Goal: Book appointment/travel/reservation

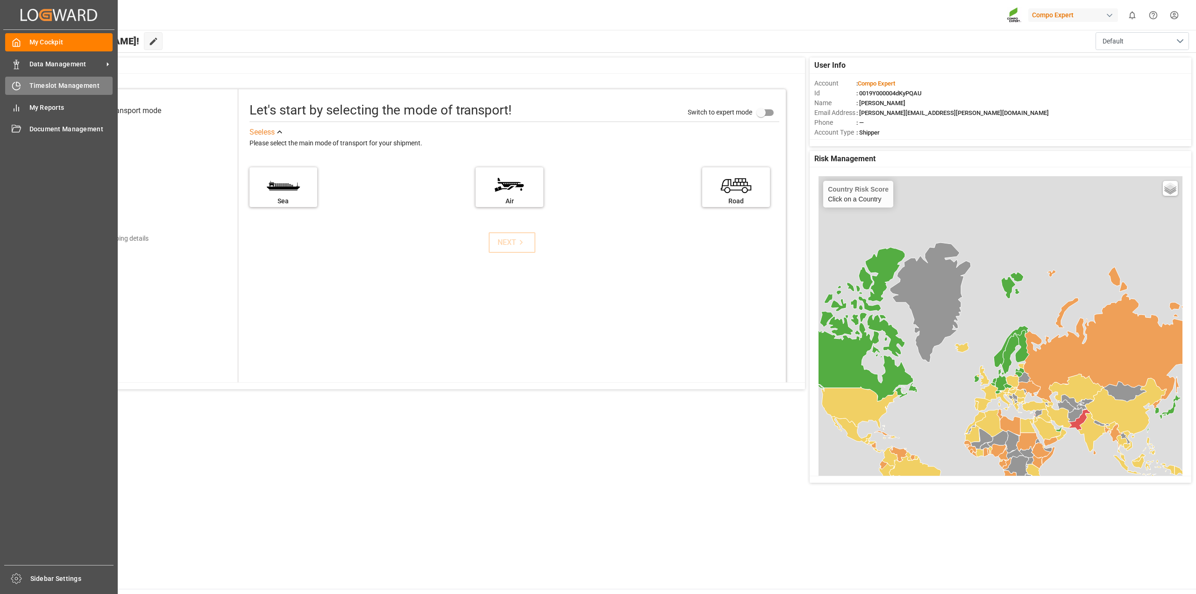
click at [13, 89] on icon at bounding box center [16, 85] width 9 height 9
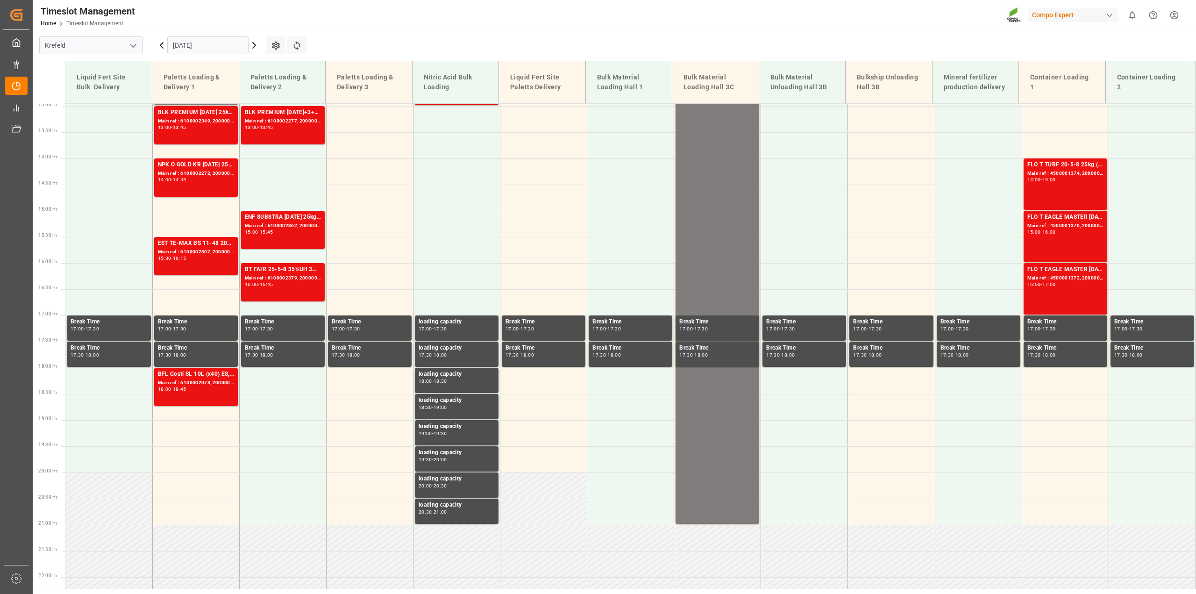
scroll to position [683, 0]
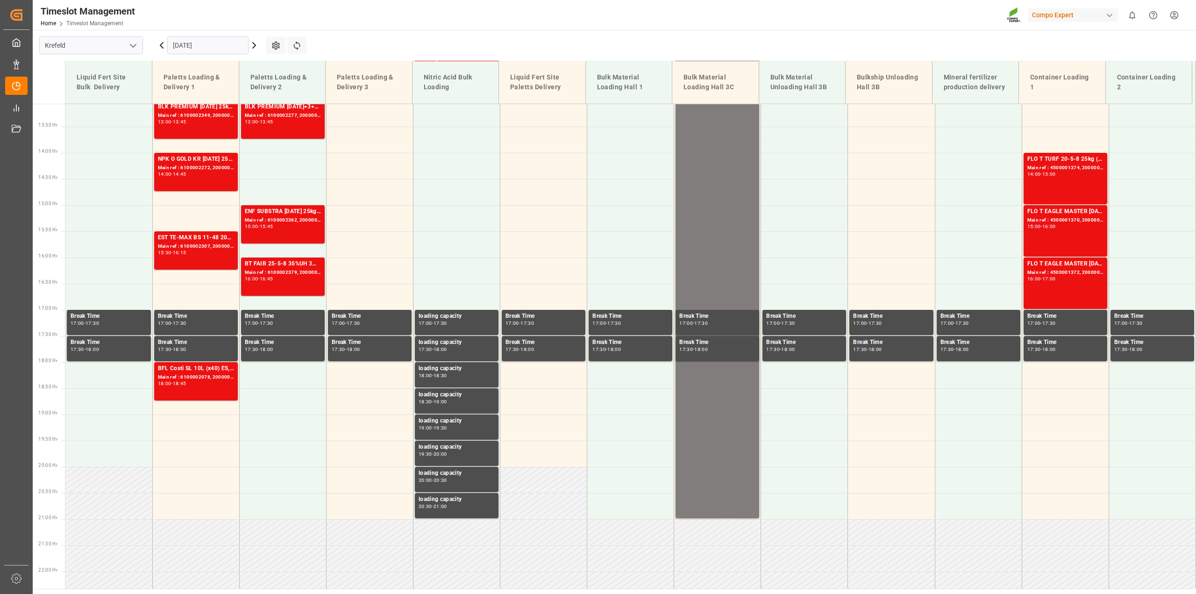
click at [204, 46] on input "[DATE]" at bounding box center [207, 45] width 81 height 18
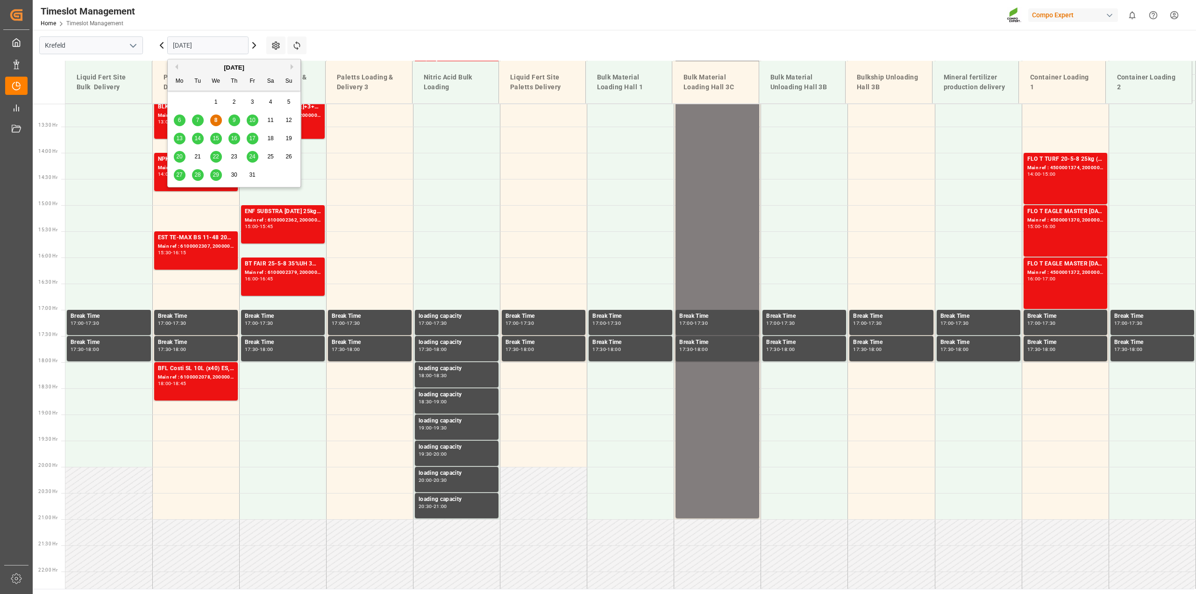
click at [181, 138] on span "13" at bounding box center [179, 138] width 6 height 7
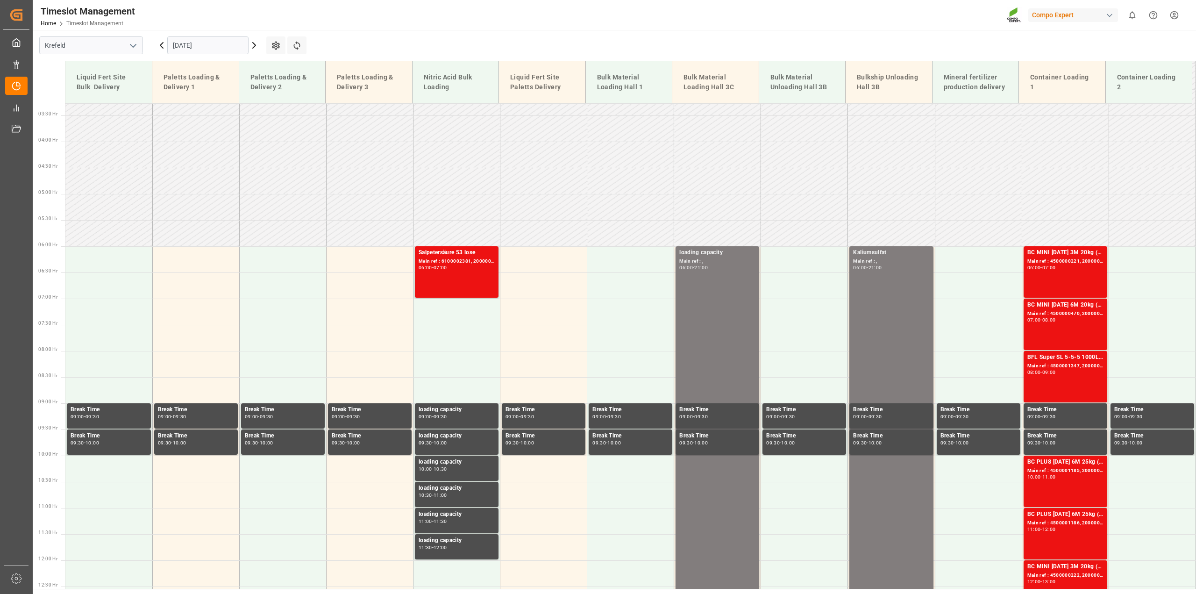
scroll to position [158, 0]
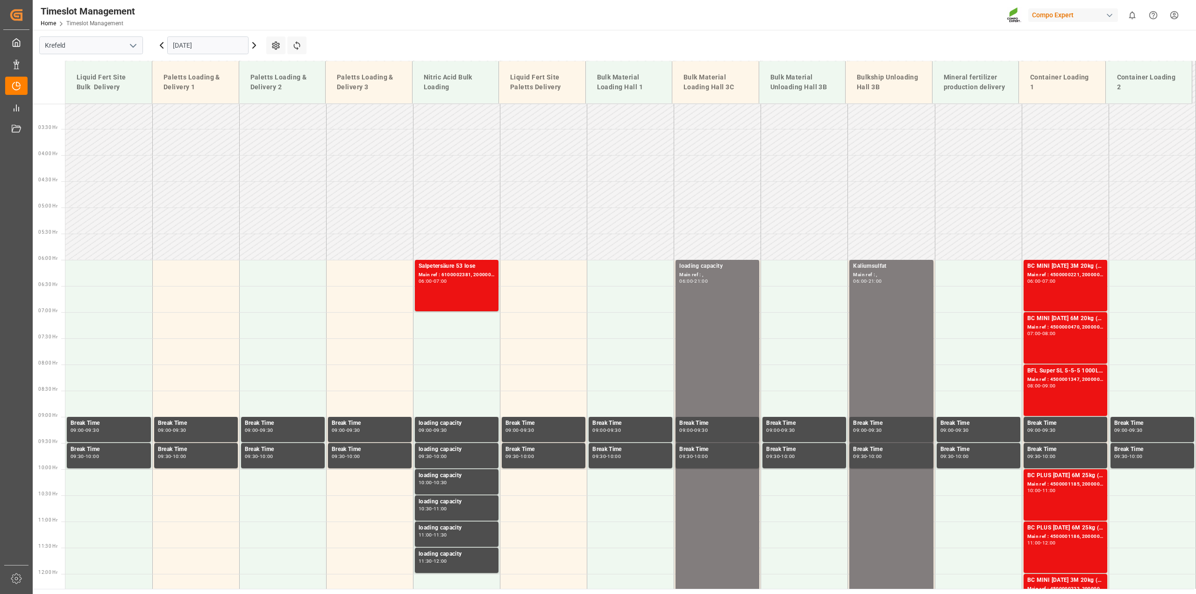
click at [255, 48] on icon at bounding box center [254, 45] width 11 height 11
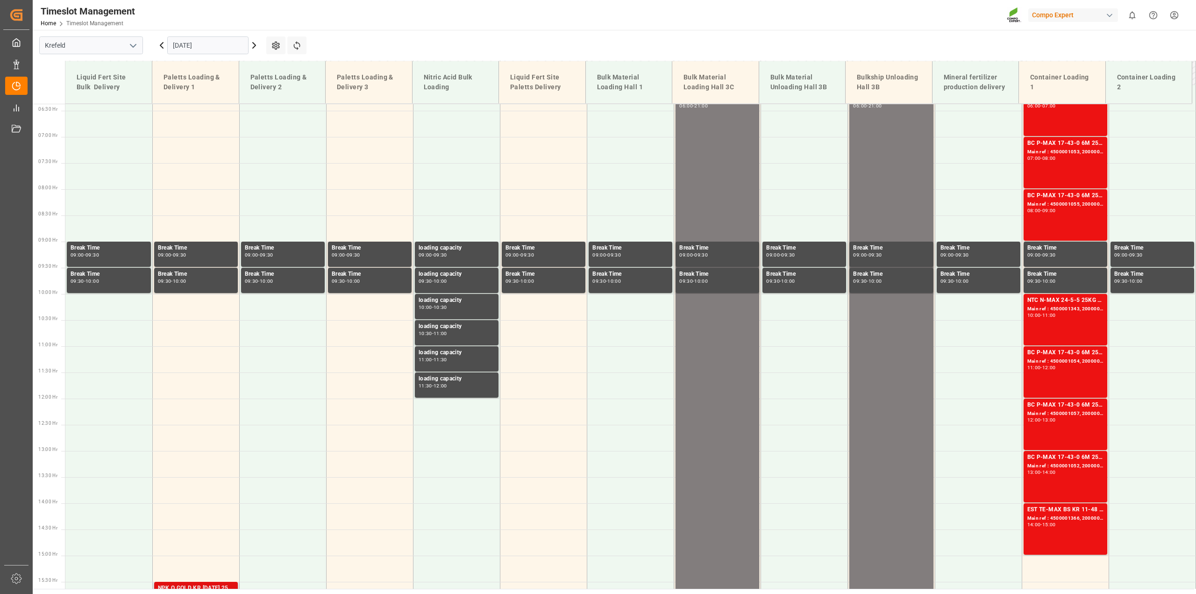
scroll to position [216, 0]
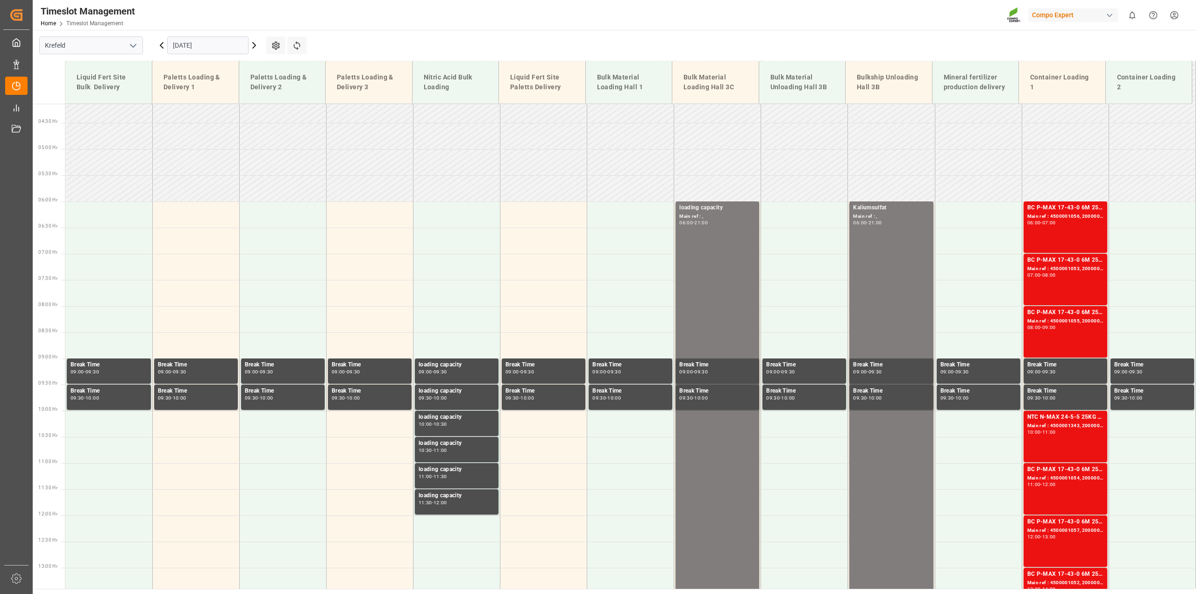
click at [253, 45] on icon at bounding box center [254, 45] width 11 height 11
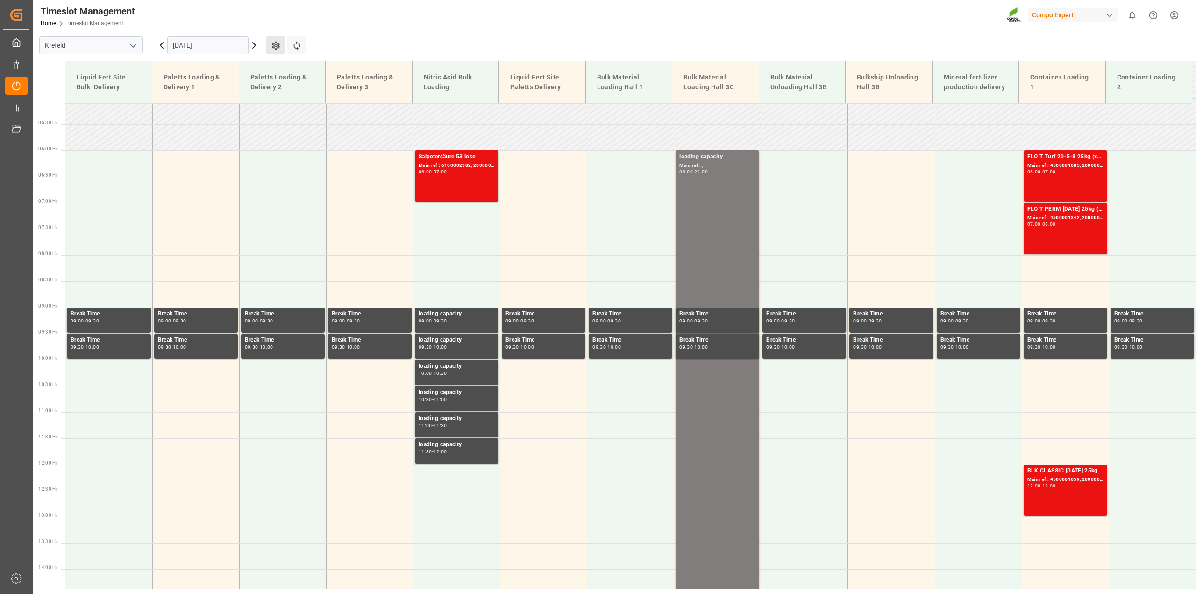
scroll to position [158, 0]
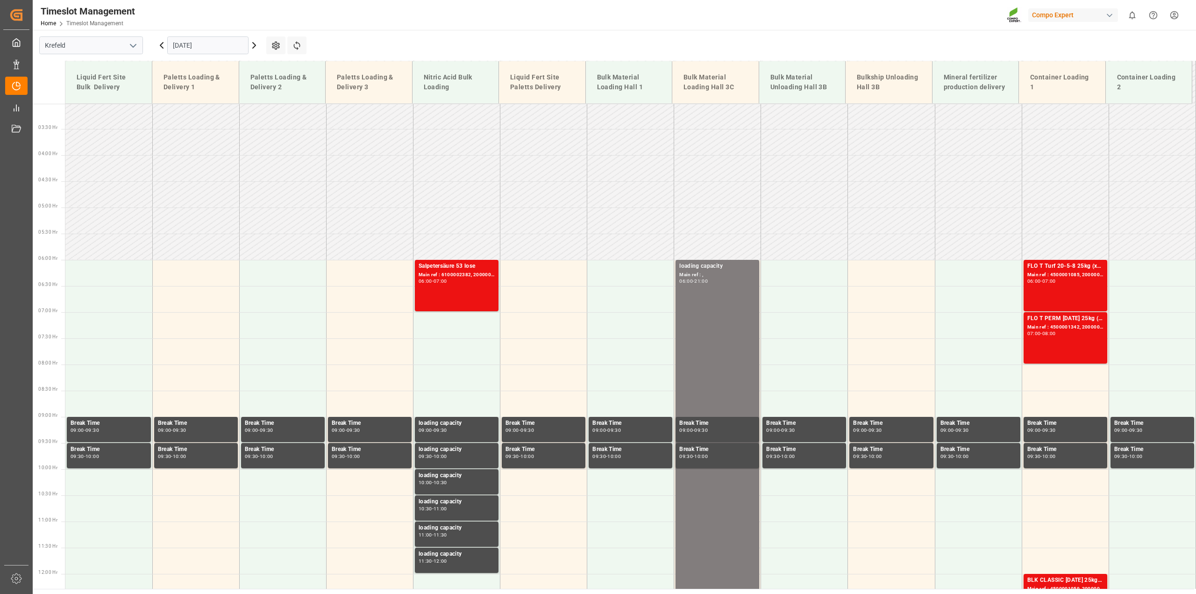
click at [232, 46] on input "[DATE]" at bounding box center [207, 45] width 81 height 18
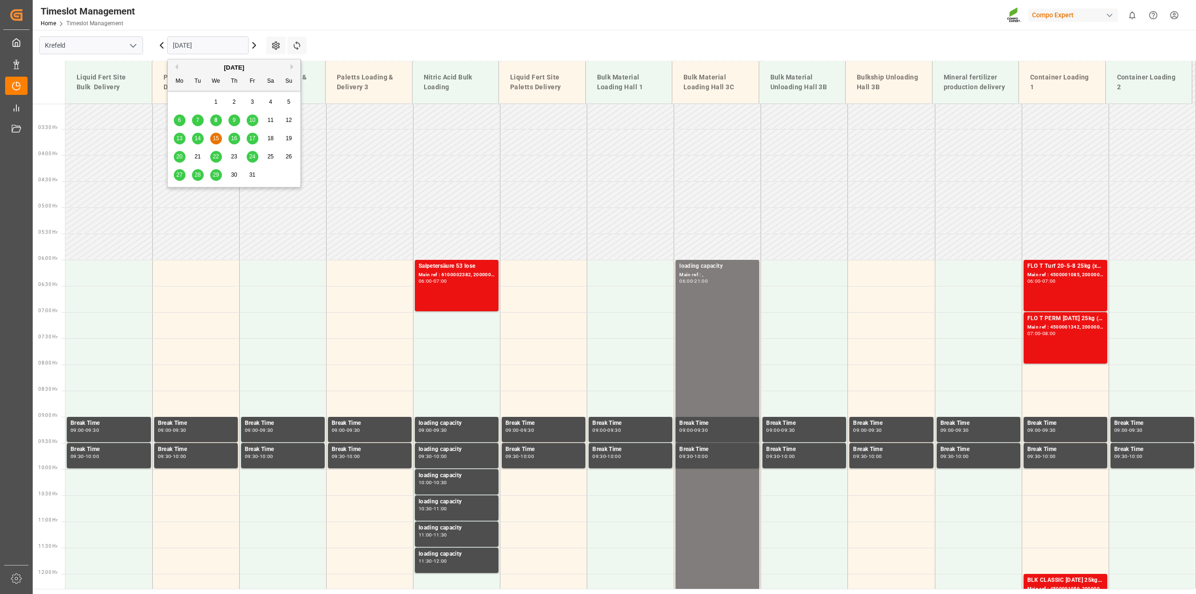
click at [234, 139] on span "16" at bounding box center [234, 138] width 6 height 7
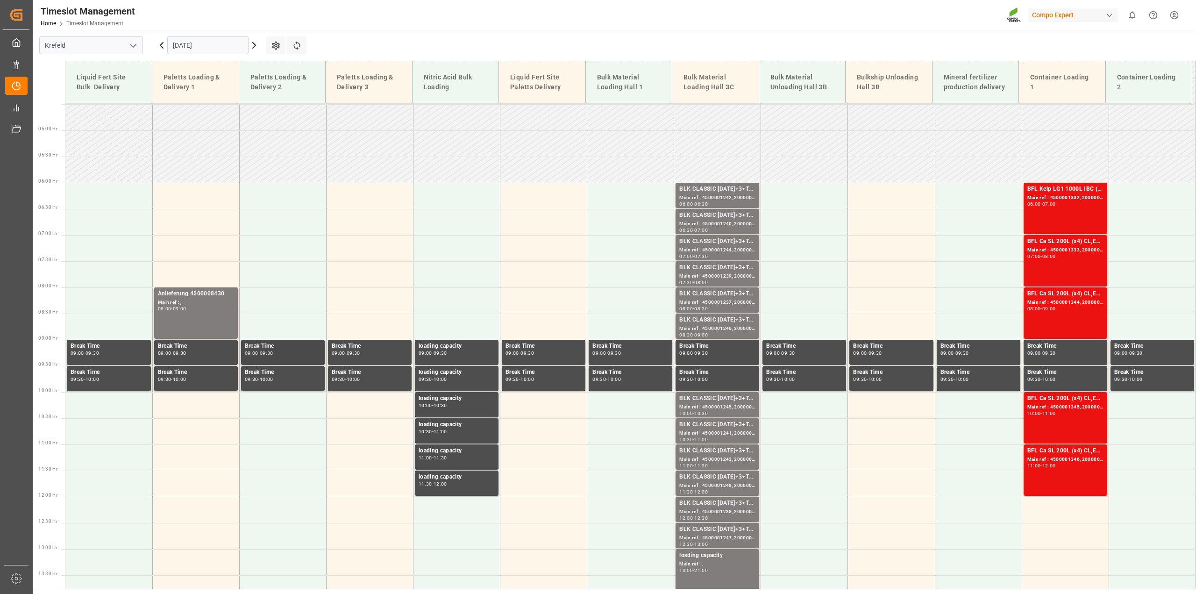
scroll to position [100, 0]
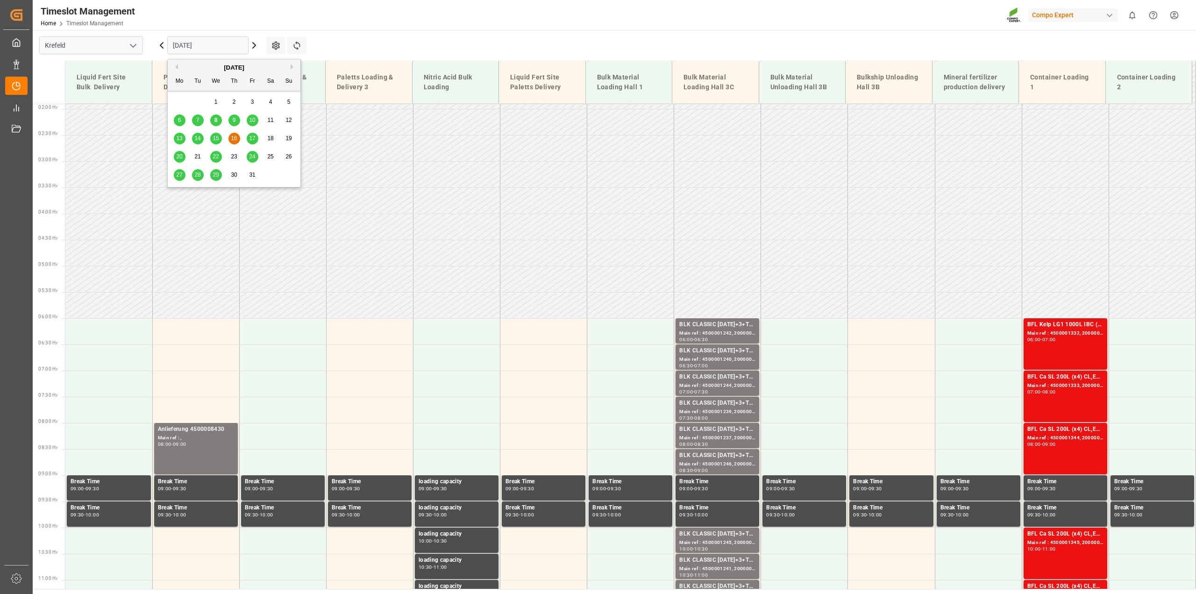
click at [209, 38] on input "[DATE]" at bounding box center [207, 45] width 81 height 18
click at [252, 141] on span "17" at bounding box center [252, 138] width 6 height 7
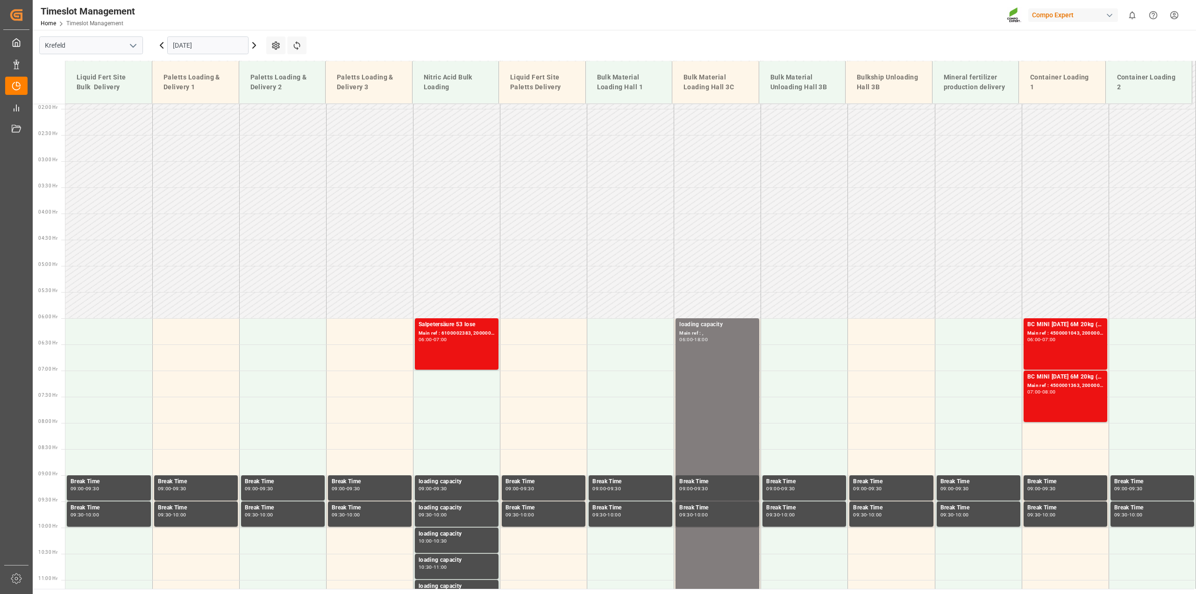
click at [183, 40] on input "[DATE]" at bounding box center [207, 45] width 81 height 18
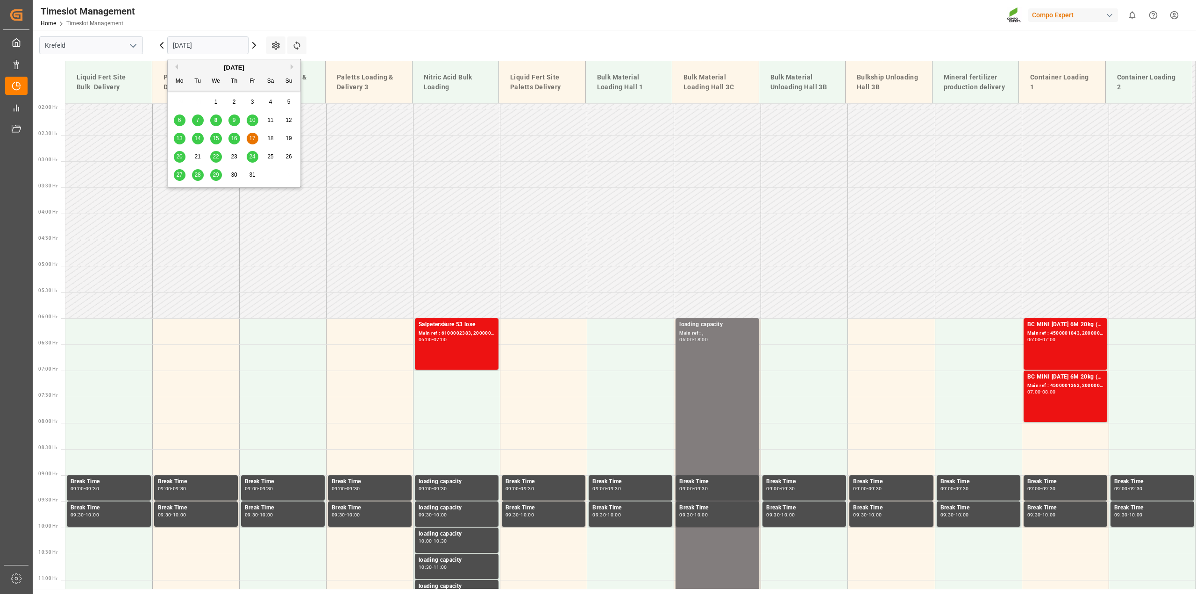
click at [184, 139] on div "13" at bounding box center [180, 138] width 12 height 11
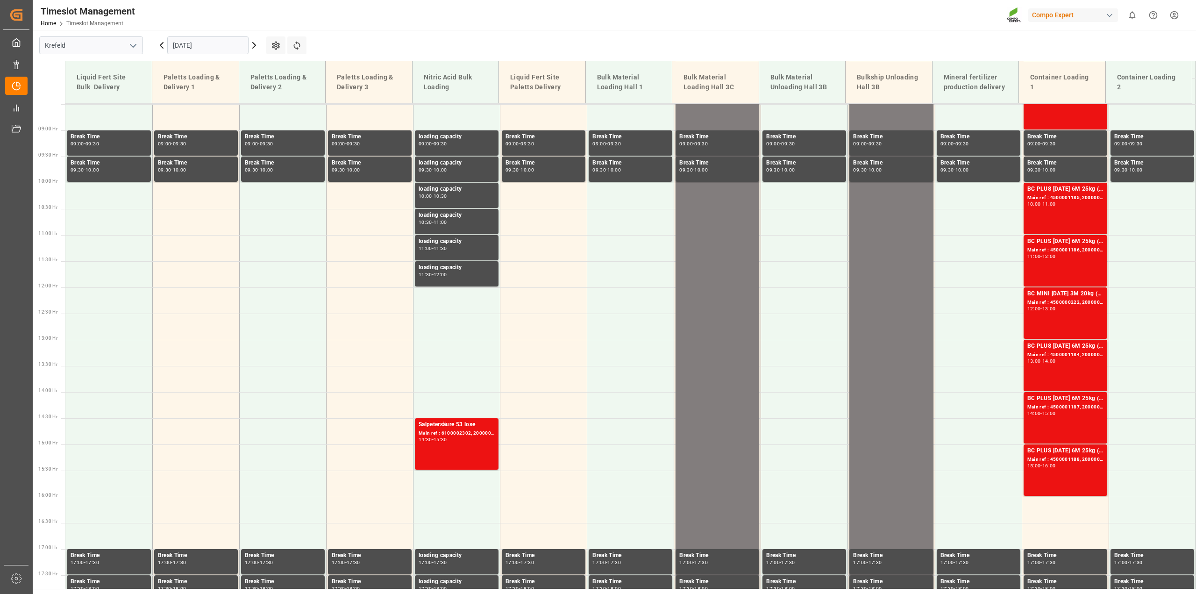
scroll to position [152, 0]
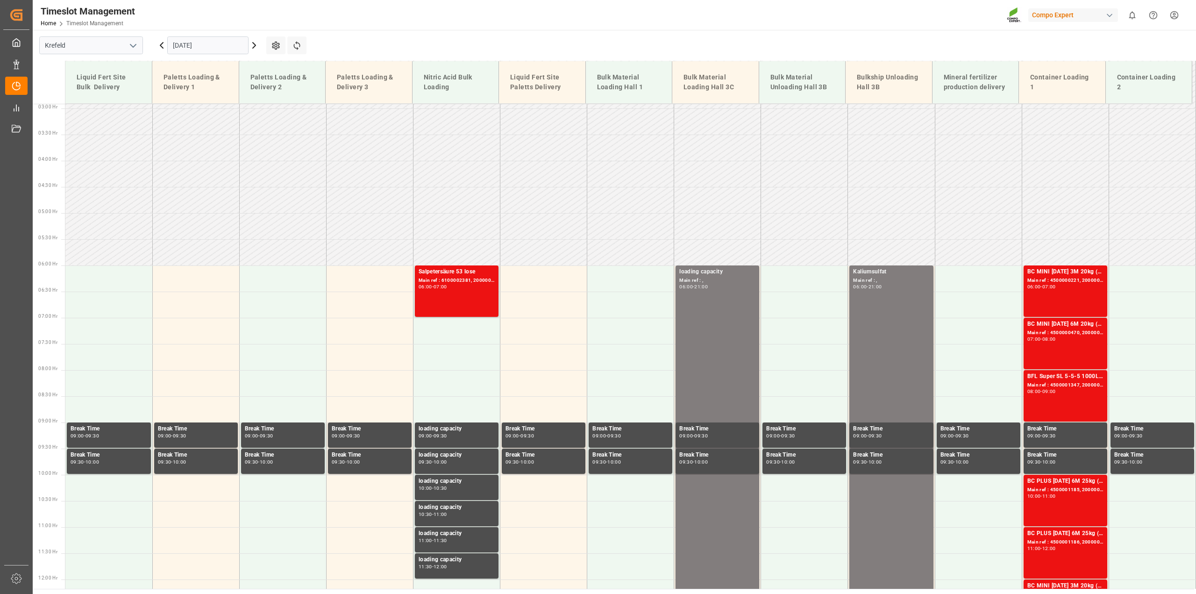
click at [256, 44] on icon at bounding box center [254, 45] width 11 height 11
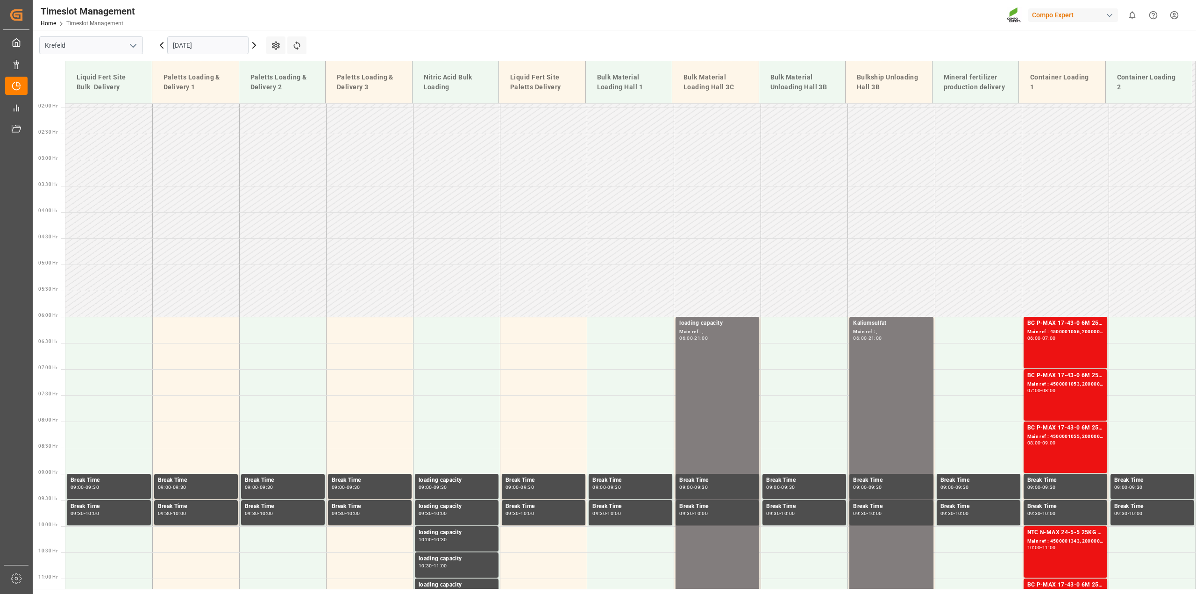
scroll to position [94, 0]
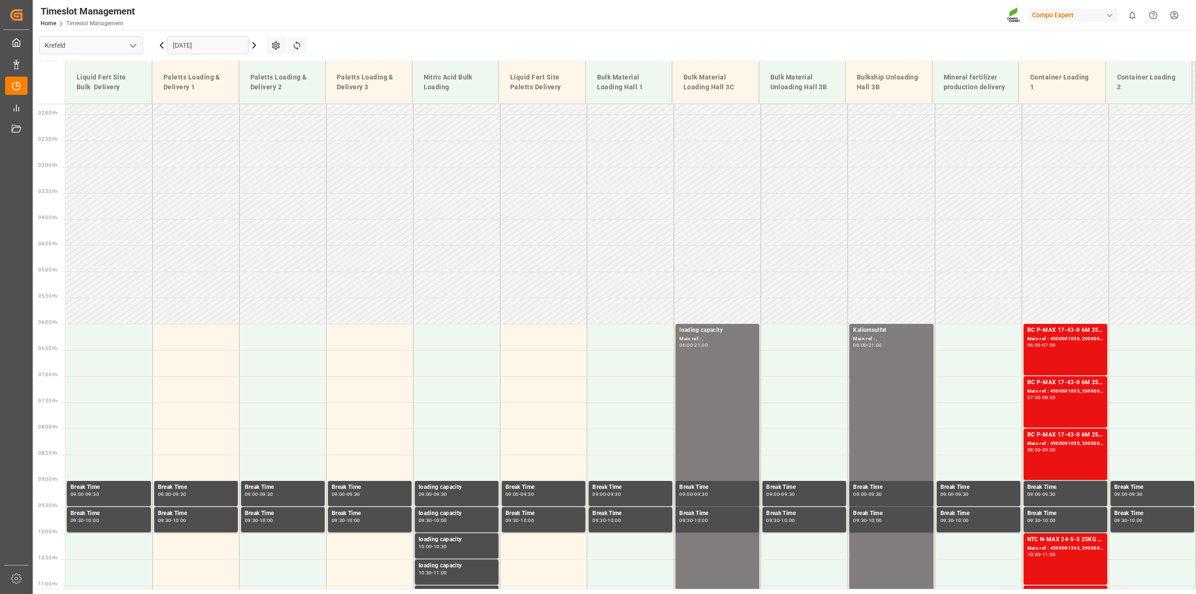
click at [162, 45] on icon at bounding box center [161, 45] width 11 height 11
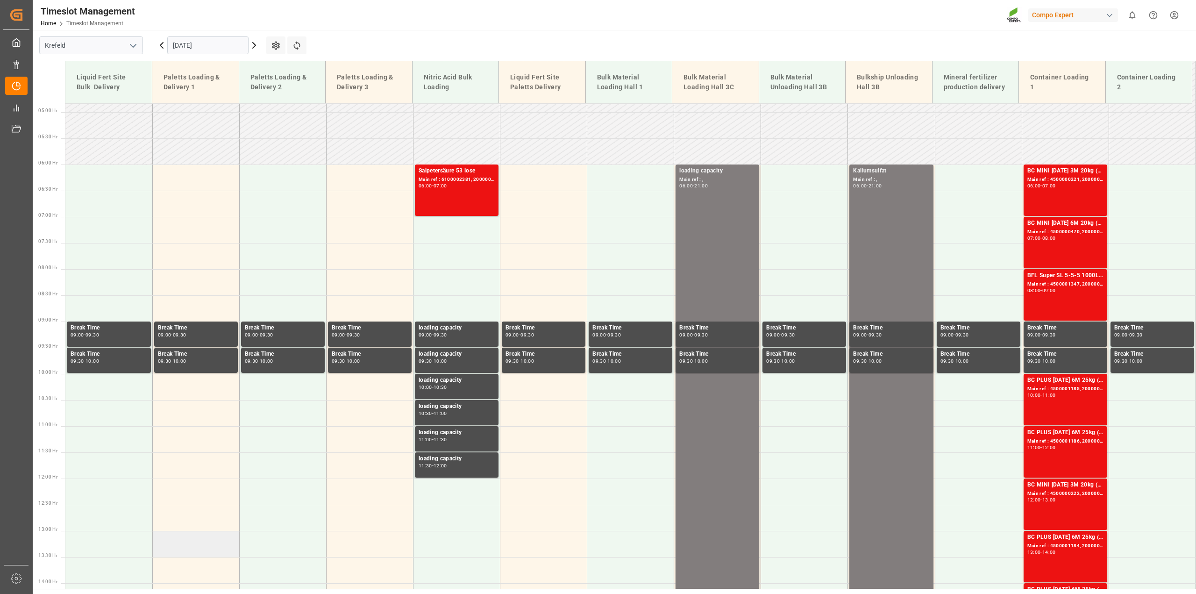
scroll to position [152, 0]
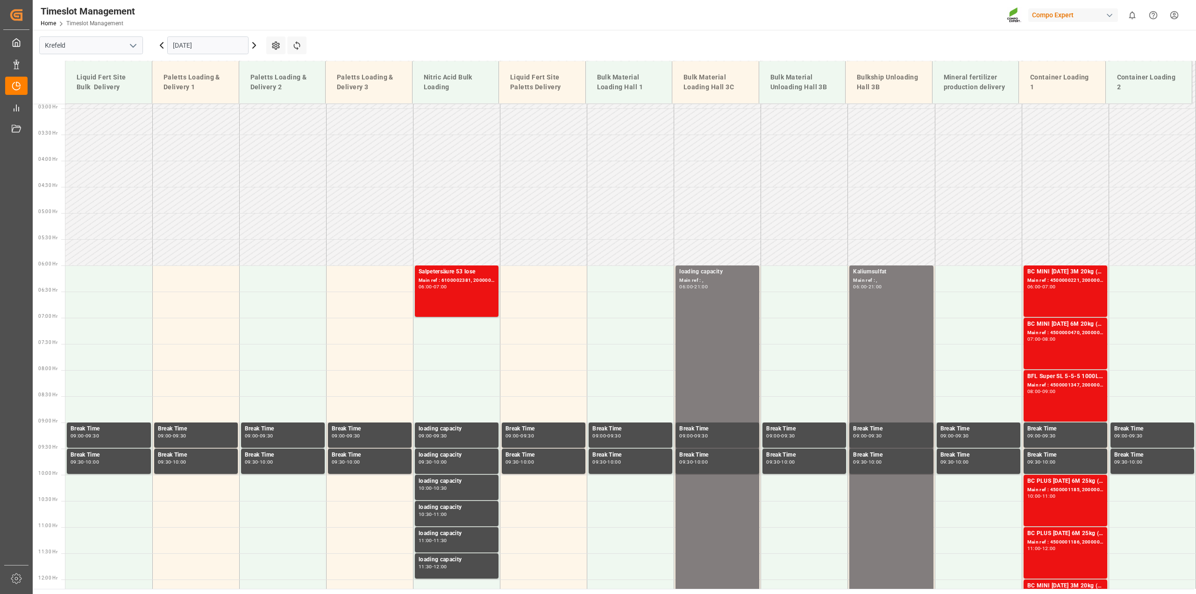
click at [258, 45] on icon at bounding box center [254, 45] width 11 height 11
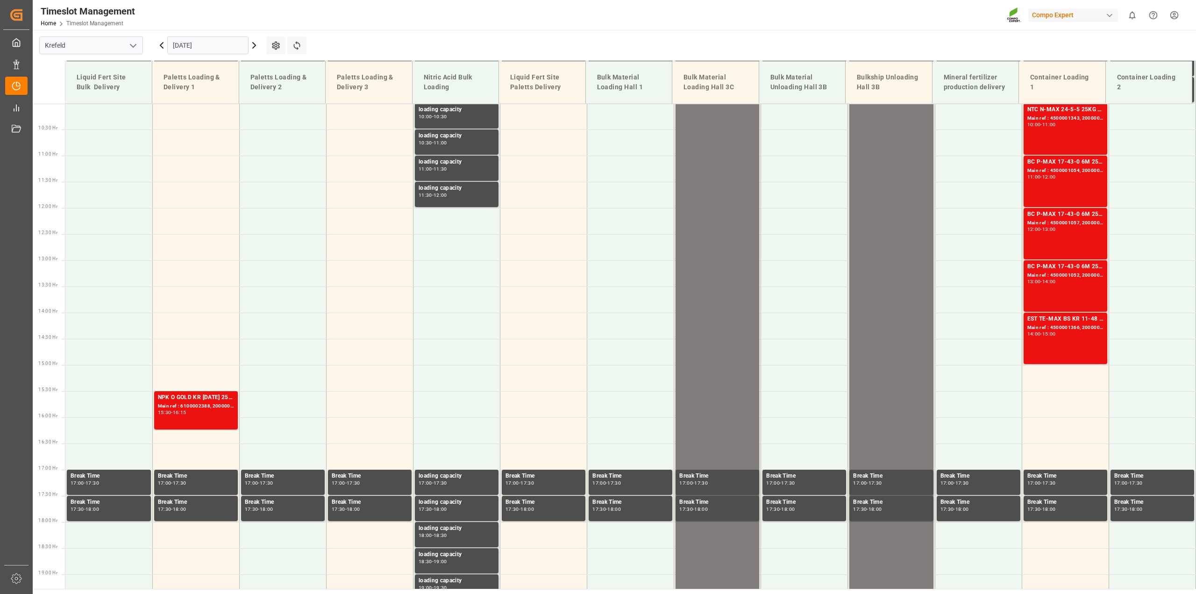
scroll to position [666, 0]
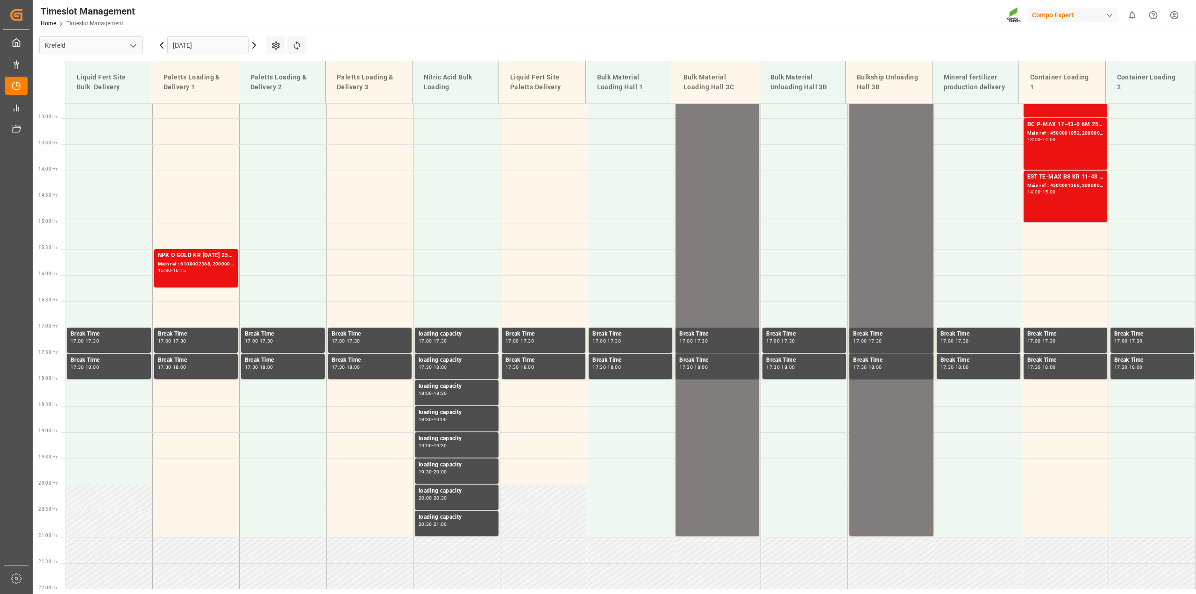
click at [258, 45] on icon at bounding box center [254, 45] width 11 height 11
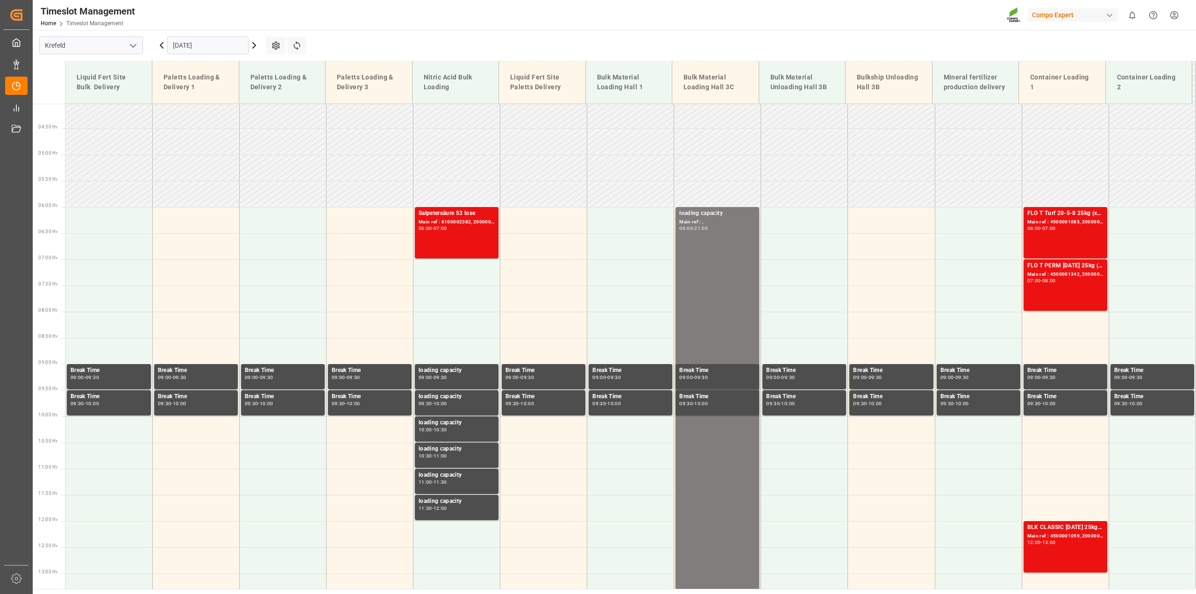
scroll to position [210, 0]
click at [256, 48] on icon at bounding box center [254, 45] width 11 height 11
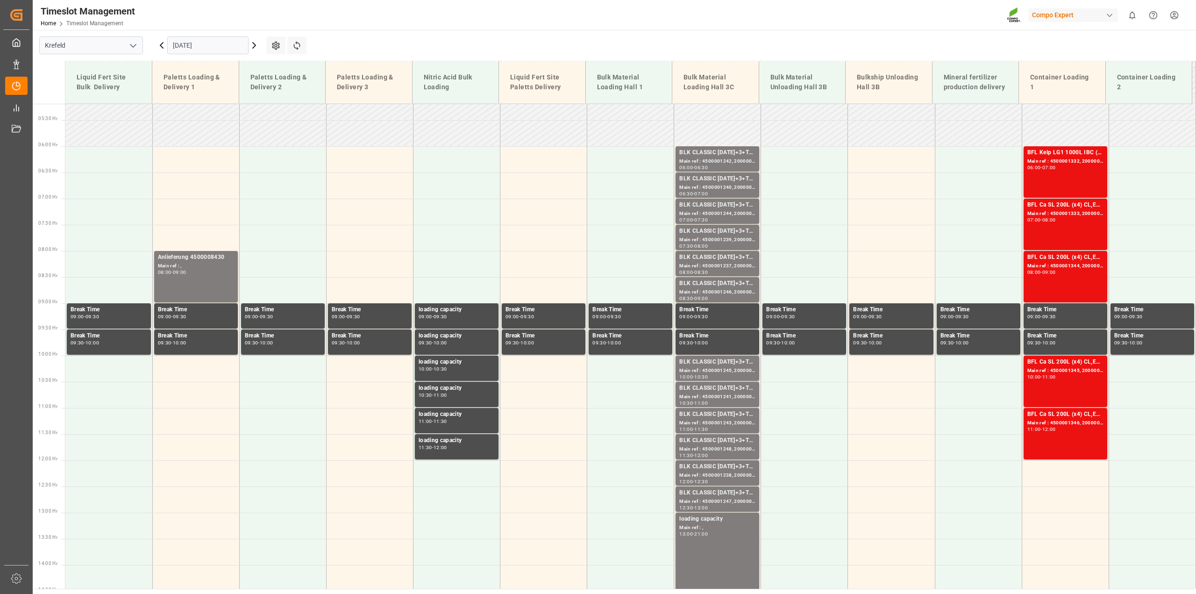
scroll to position [269, 0]
